Goal: Subscribe to service/newsletter

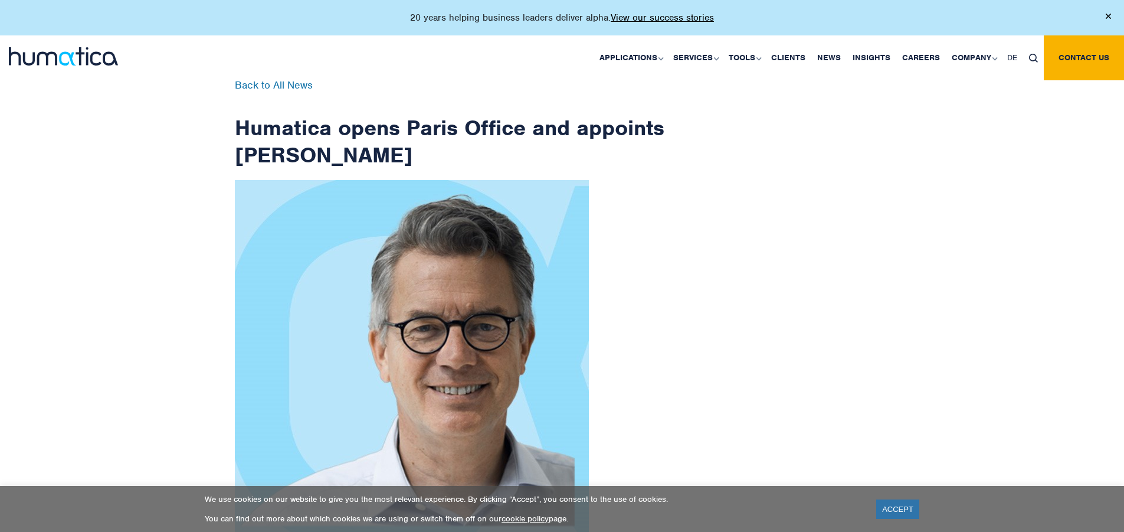
scroll to position [1882, 0]
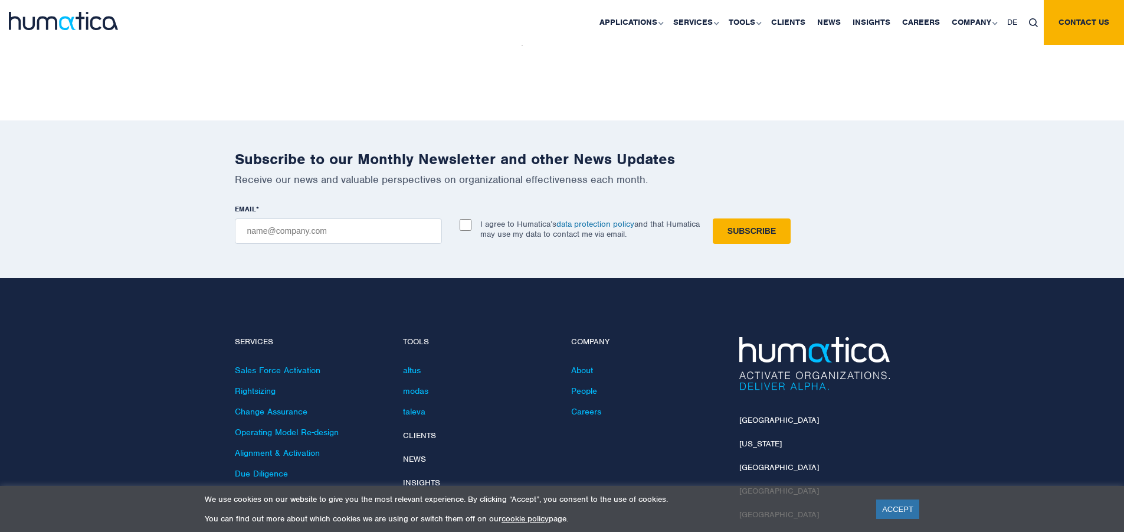
checkbox input "true"
type input "[EMAIL_ADDRESS][DOMAIN_NAME]"
click at [713, 218] on input "Subscribe" at bounding box center [752, 230] width 78 height 25
